Goal: Task Accomplishment & Management: Use online tool/utility

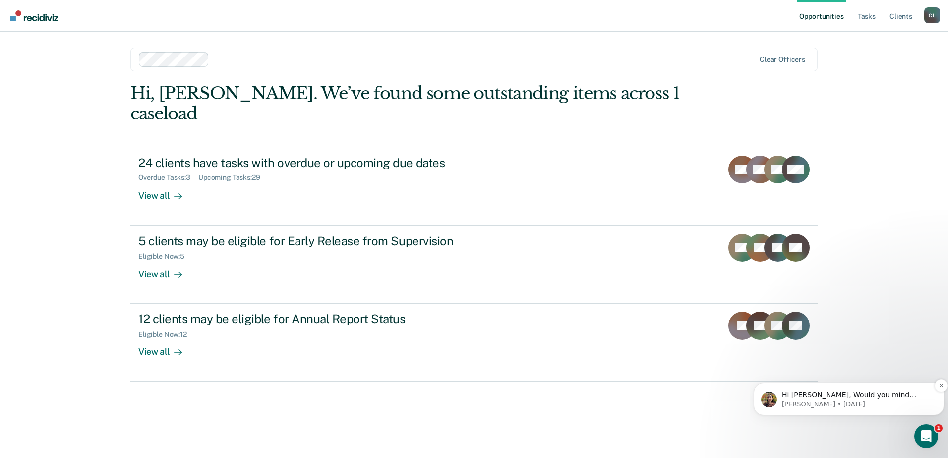
click at [825, 398] on p "Hi [PERSON_NAME], Would you mind sharing a few examples? And then a screenshot …" at bounding box center [857, 395] width 150 height 10
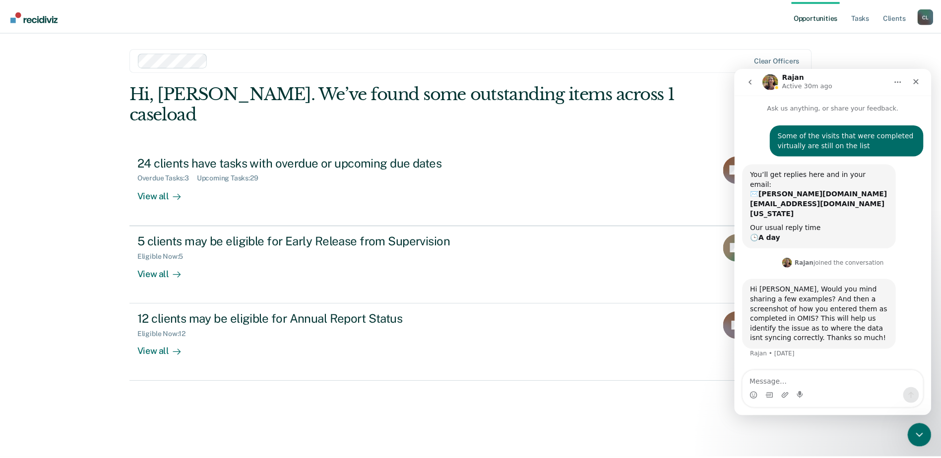
scroll to position [1, 0]
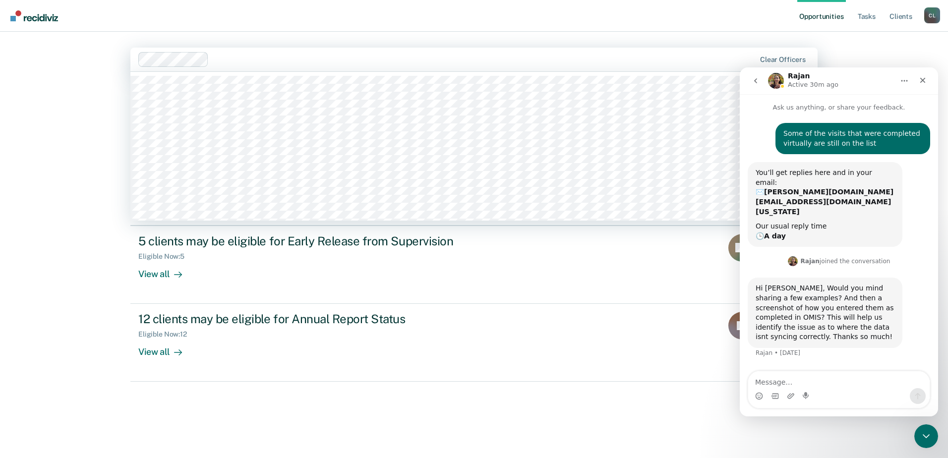
click at [650, 56] on div at bounding box center [484, 59] width 542 height 11
click at [485, 30] on nav "Opportunities Tasks Client s [PERSON_NAME] Love [PERSON_NAME] Profile How it wo…" at bounding box center [474, 16] width 948 height 32
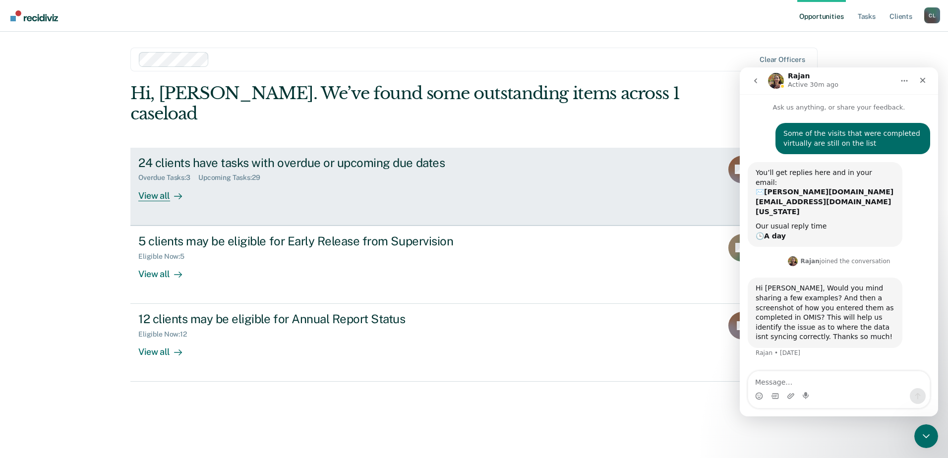
click at [169, 182] on div "View all" at bounding box center [166, 191] width 56 height 19
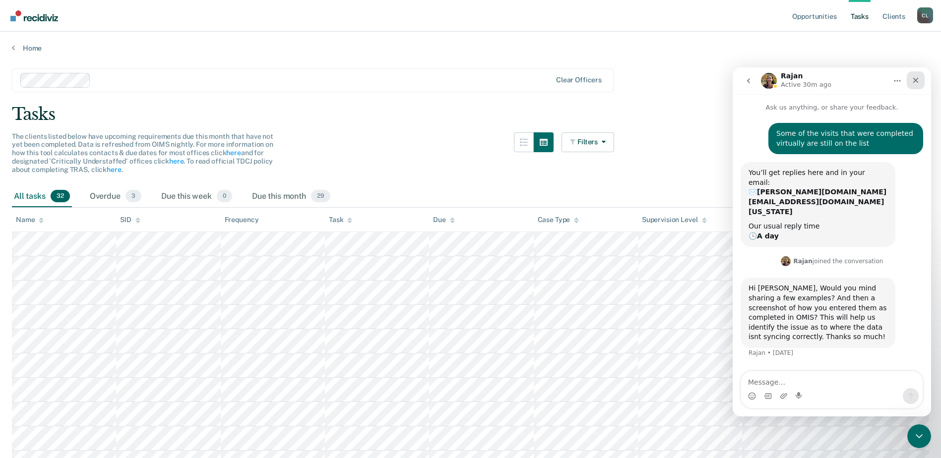
click at [916, 80] on icon "Close" at bounding box center [915, 80] width 8 height 8
